Goal: Task Accomplishment & Management: Manage account settings

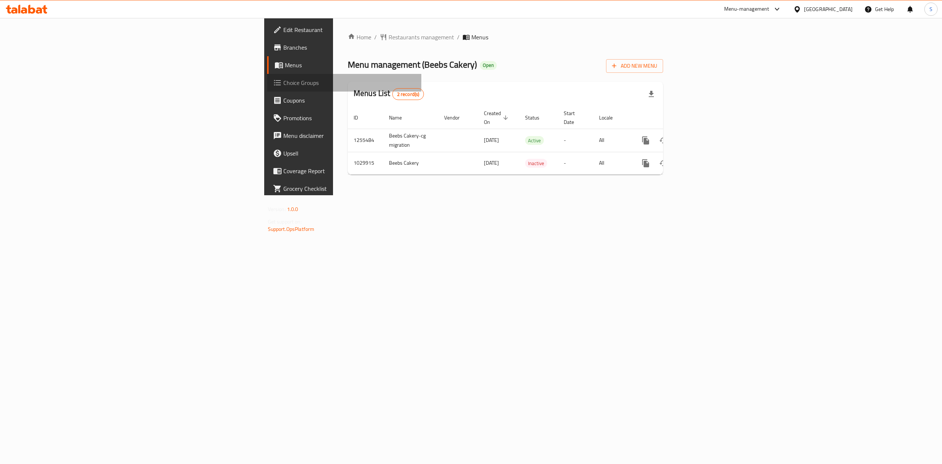
click at [283, 83] on span "Choice Groups" at bounding box center [349, 82] width 132 height 9
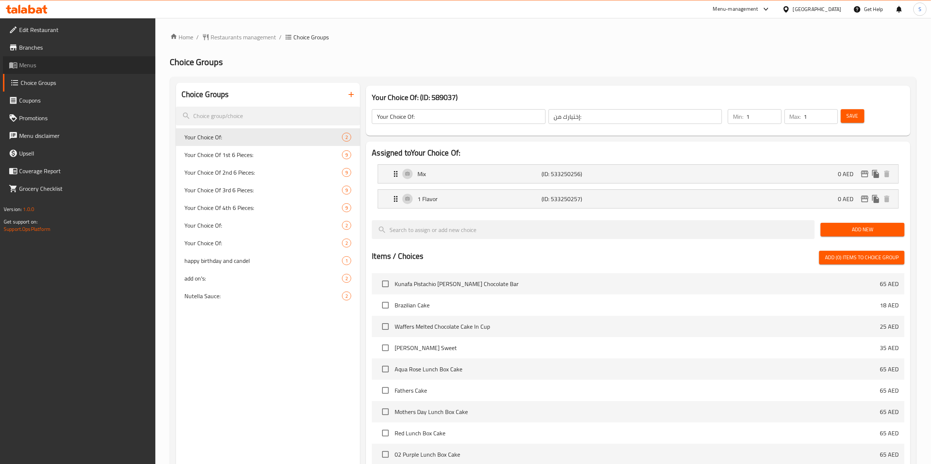
click at [59, 65] on span "Menus" at bounding box center [84, 65] width 130 height 9
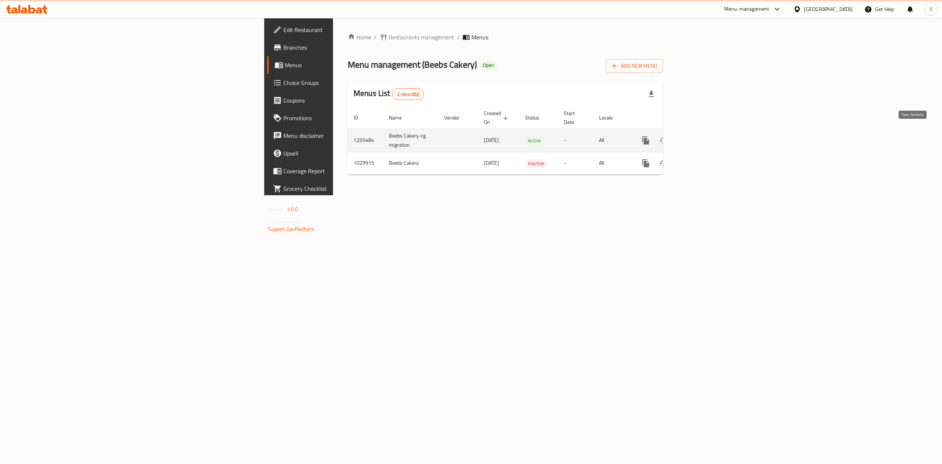
click at [702, 137] on icon "enhanced table" at bounding box center [698, 140] width 7 height 7
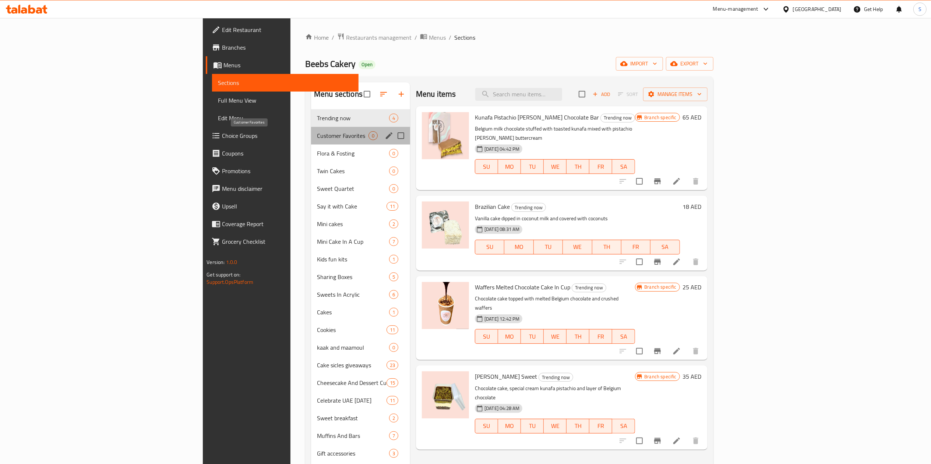
click at [317, 139] on span "Customer Favorites" at bounding box center [343, 135] width 52 height 9
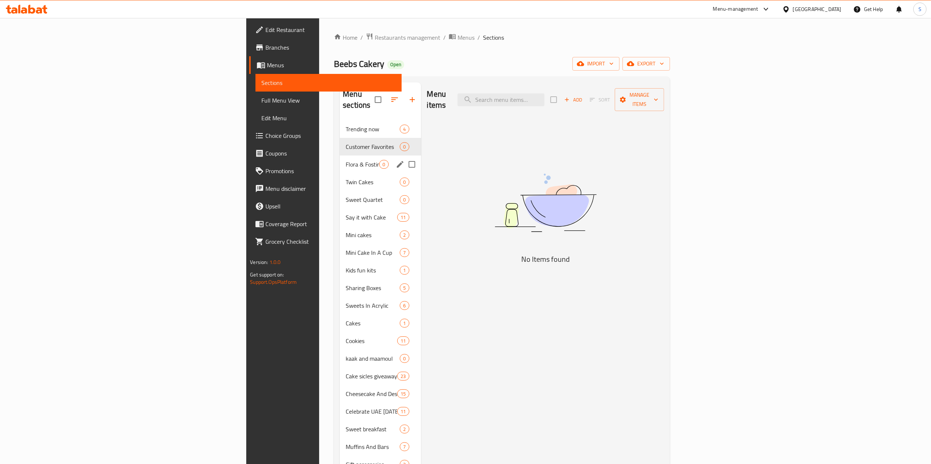
click at [340, 156] on div "Flora & Fosting 0" at bounding box center [380, 165] width 81 height 18
click at [340, 120] on div "Trending now 4" at bounding box center [380, 129] width 81 height 18
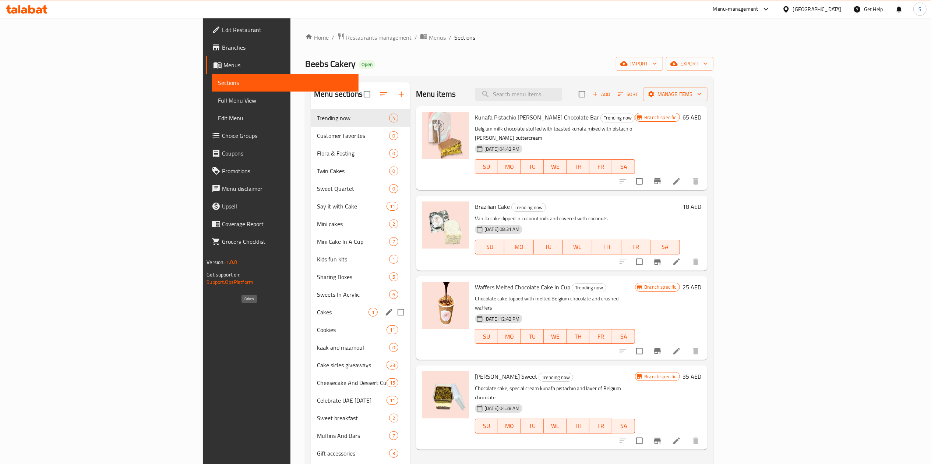
scroll to position [103, 0]
